Goal: Information Seeking & Learning: Learn about a topic

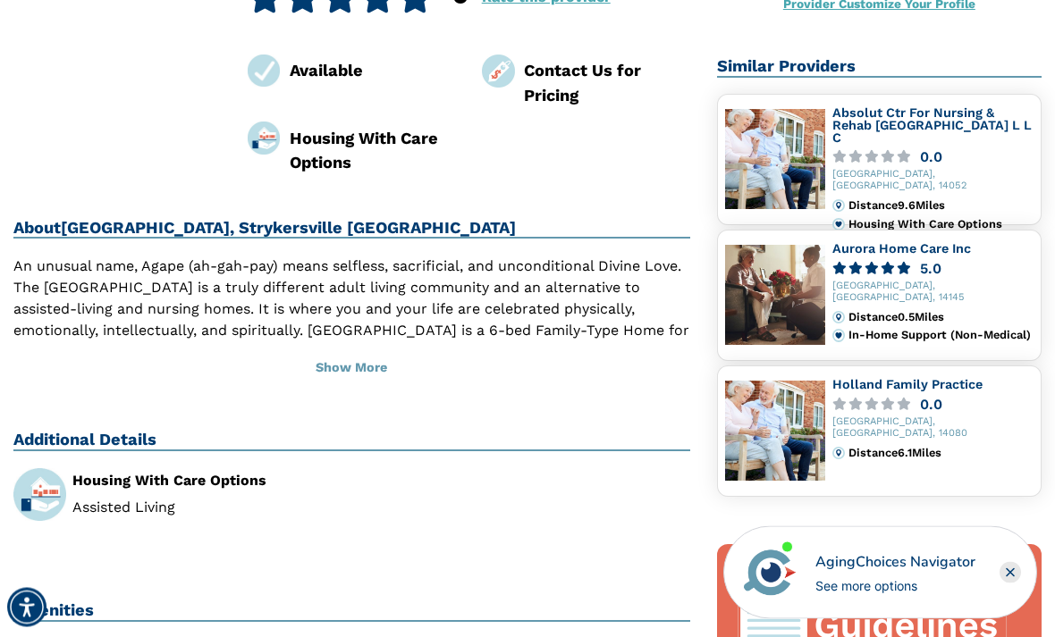
scroll to position [364, 0]
click at [337, 349] on button "Show More" at bounding box center [351, 368] width 677 height 39
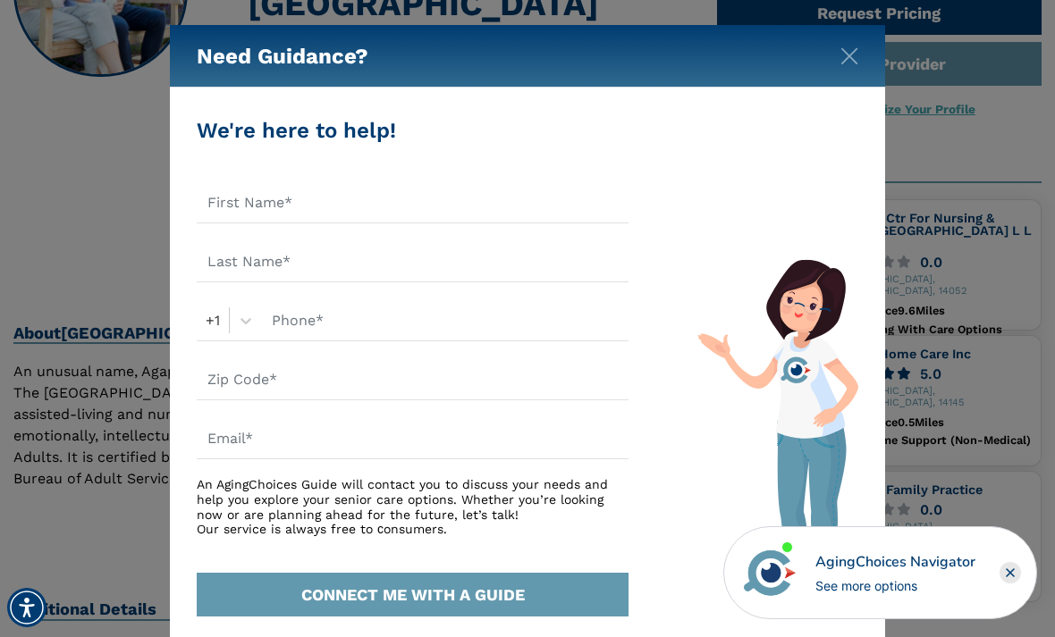
scroll to position [249, 0]
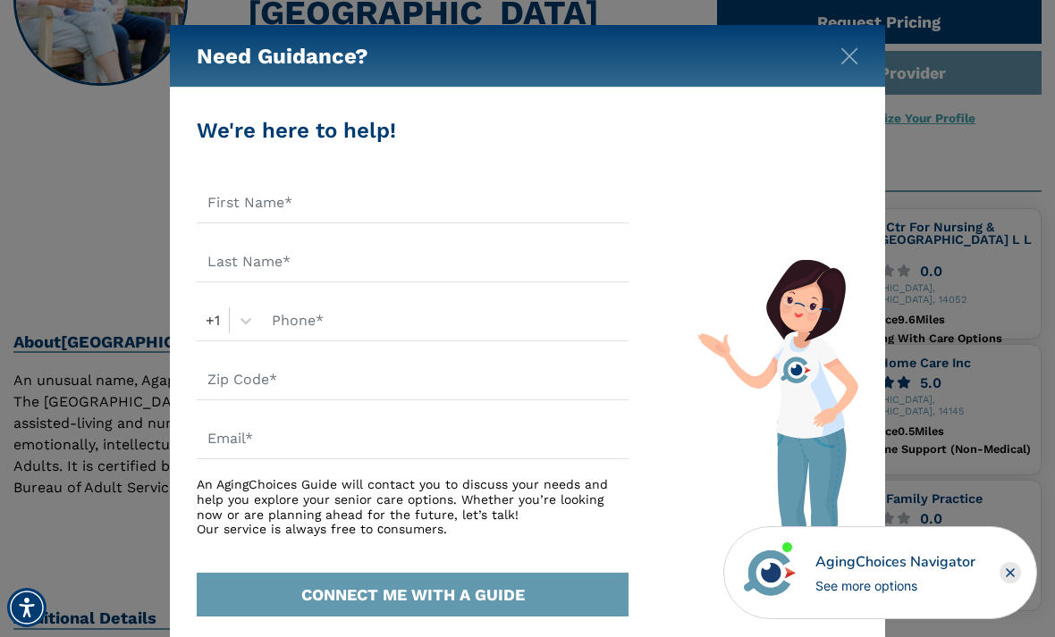
click at [854, 62] on img "Close" at bounding box center [849, 56] width 18 height 18
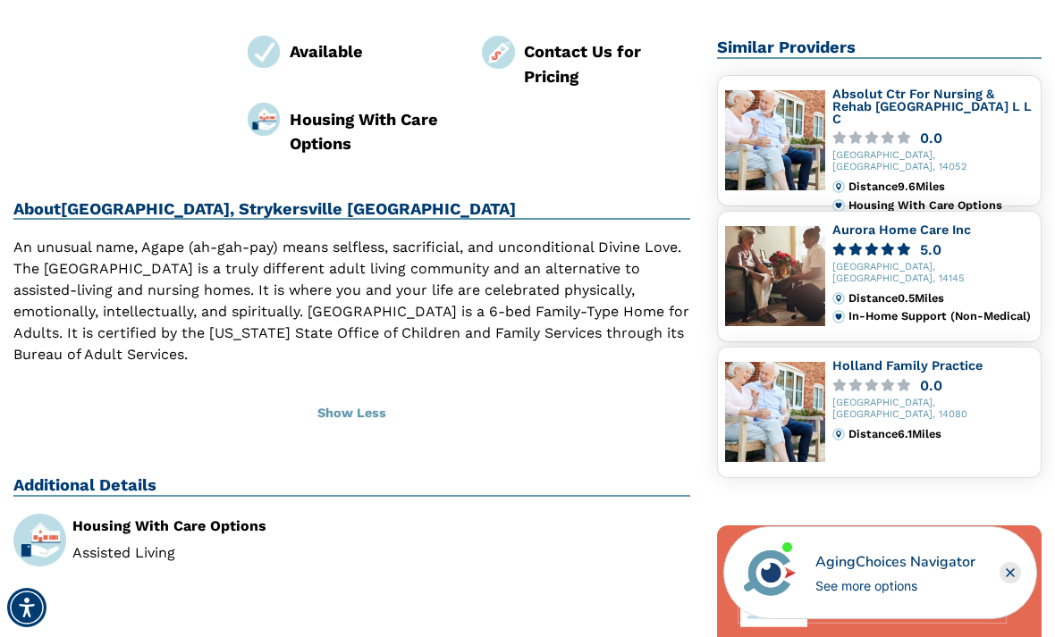
scroll to position [381, 0]
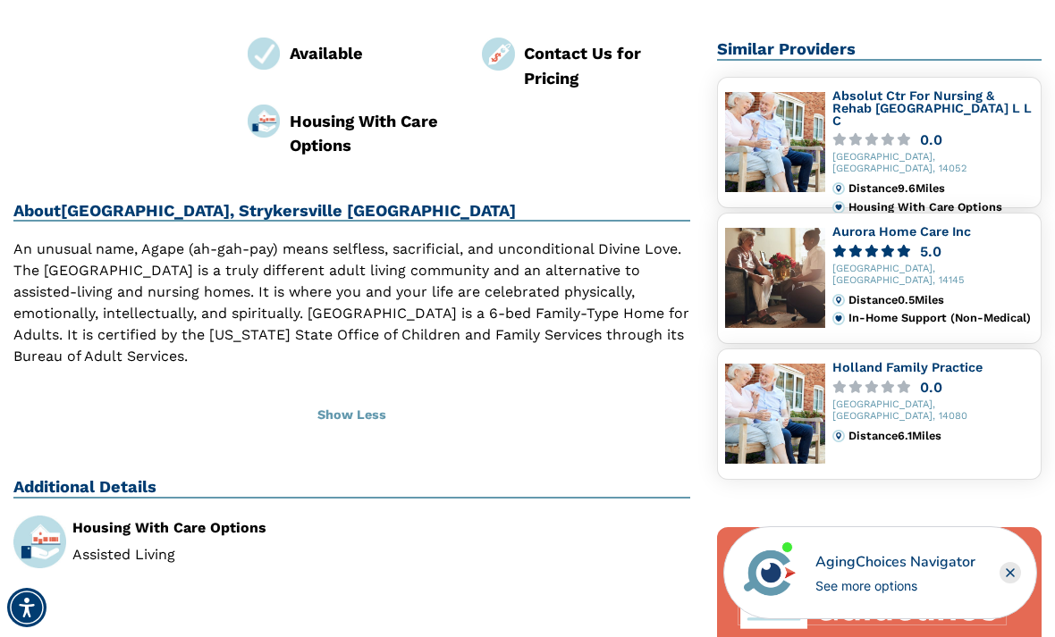
click at [892, 97] on link "Absolut Ctr For Nursing & Rehab Aurora Park L L C" at bounding box center [931, 107] width 199 height 38
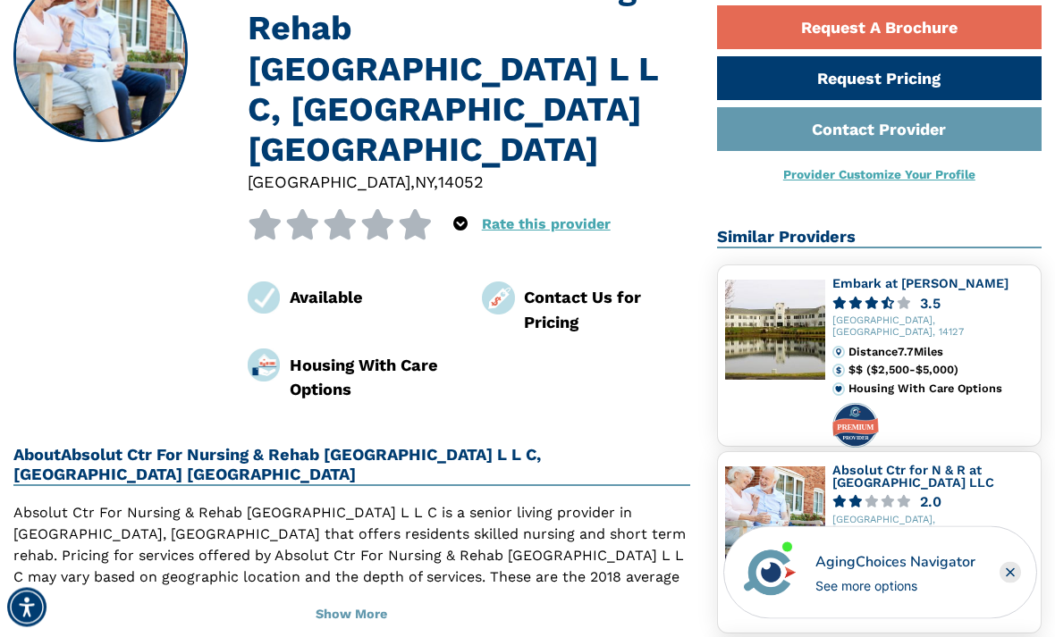
scroll to position [198, 0]
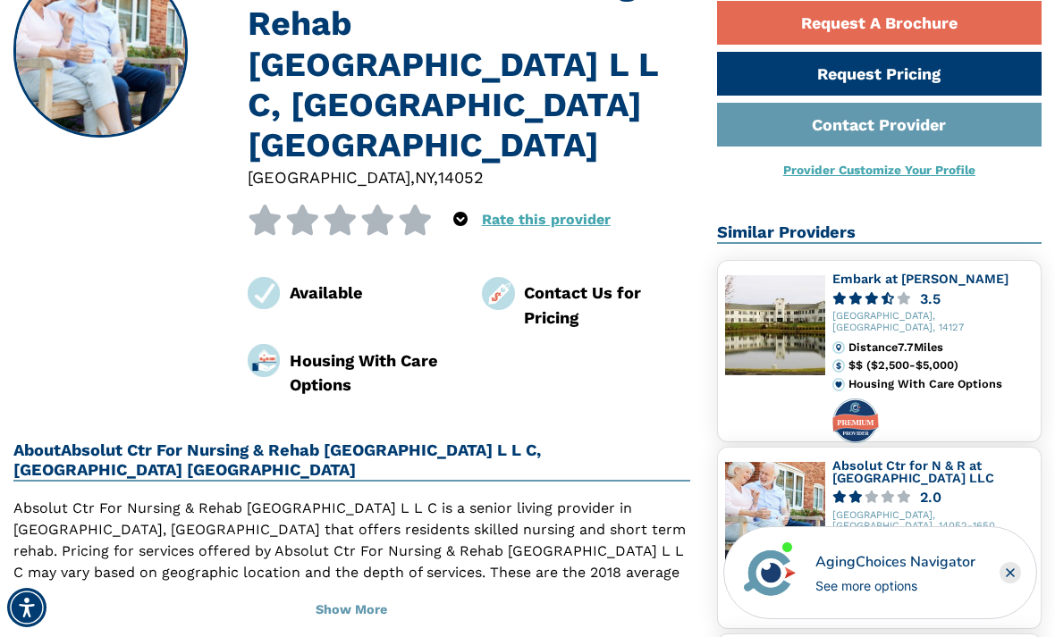
click at [349, 591] on button "Show More" at bounding box center [351, 610] width 677 height 39
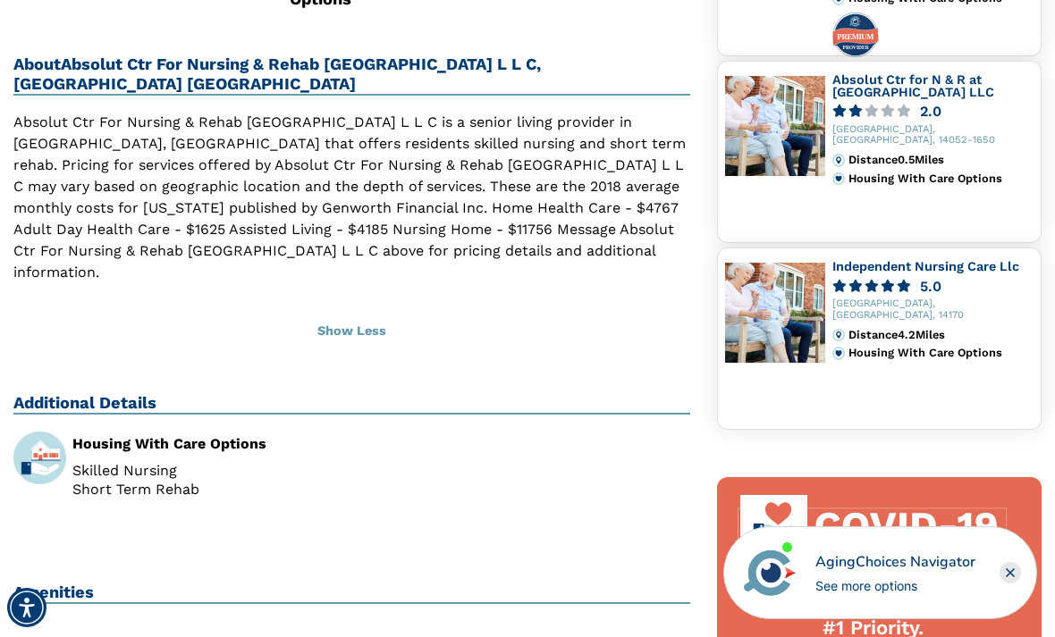
scroll to position [582, 0]
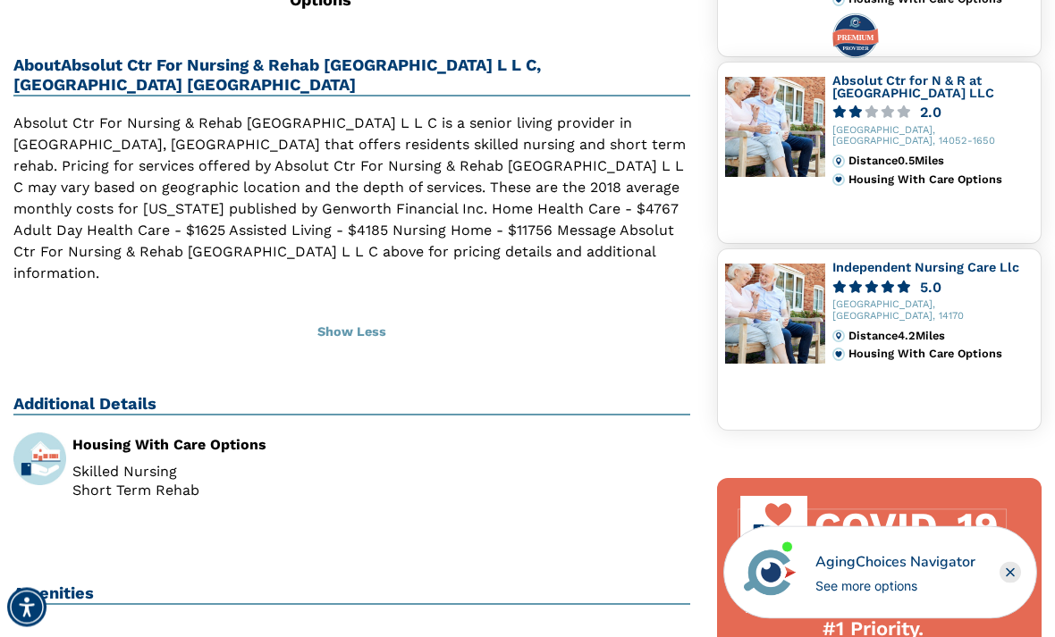
click at [0, 362] on html "Home Search Browse Get Started Learn For Providers Company Contact Sign In Sign…" at bounding box center [527, 562] width 1055 height 2289
click at [12, 434] on div "Housing With Care Options Skilled Nursing Short Term Rehab" at bounding box center [175, 474] width 351 height 80
